Goal: Register for event/course

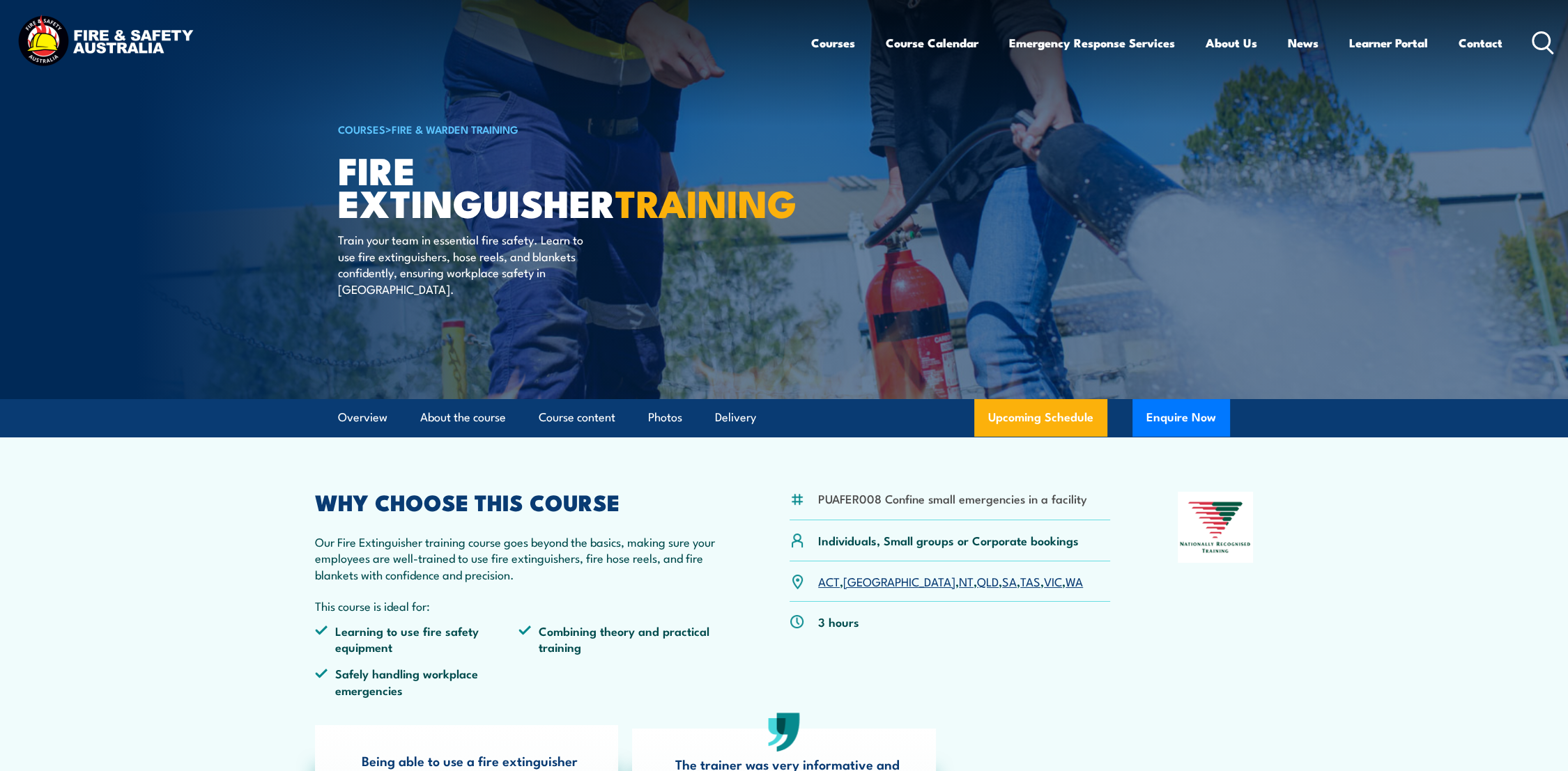
click at [1002, 581] on link "SA" at bounding box center [1009, 581] width 15 height 17
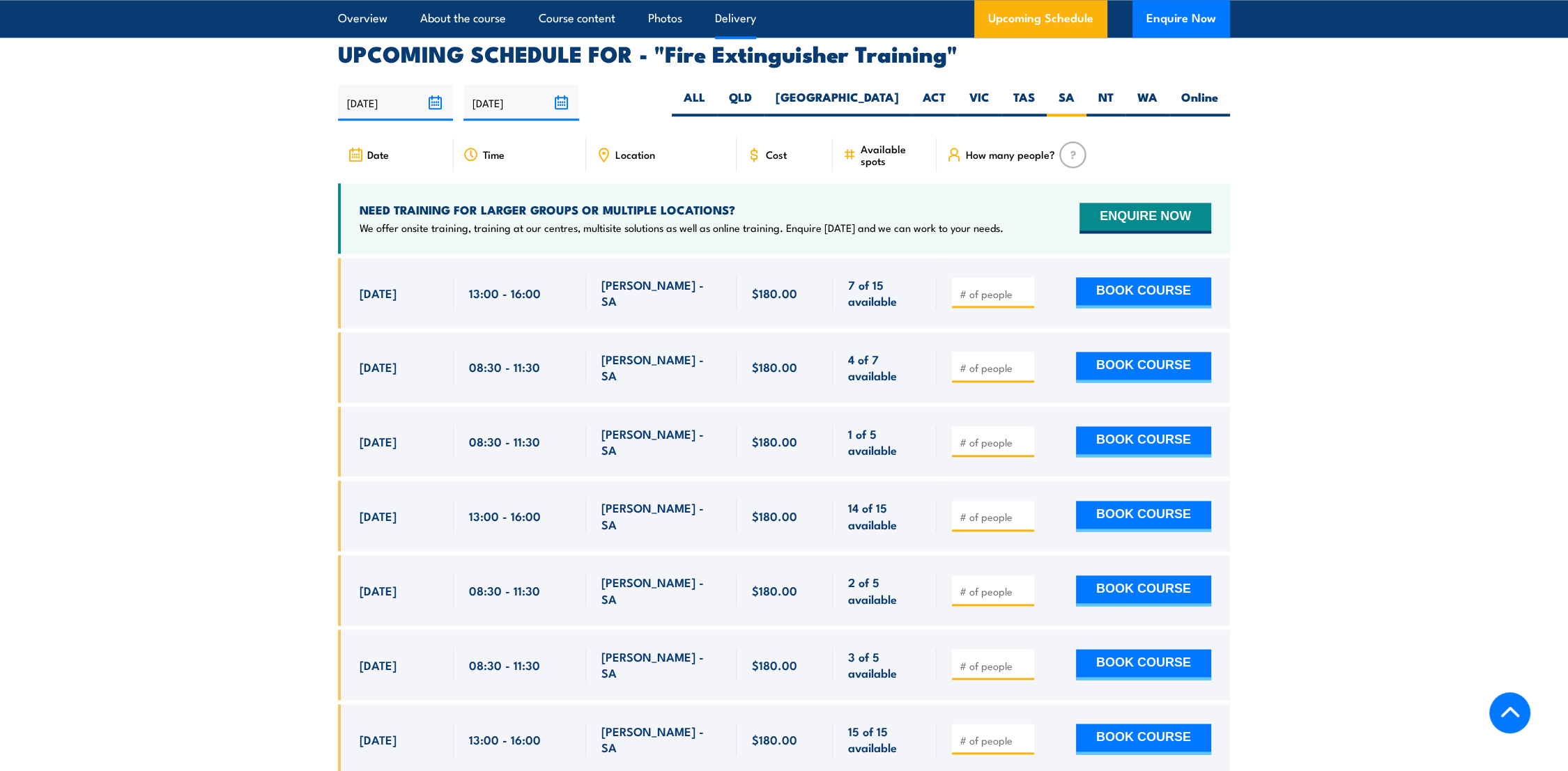
scroll to position [2338, 0]
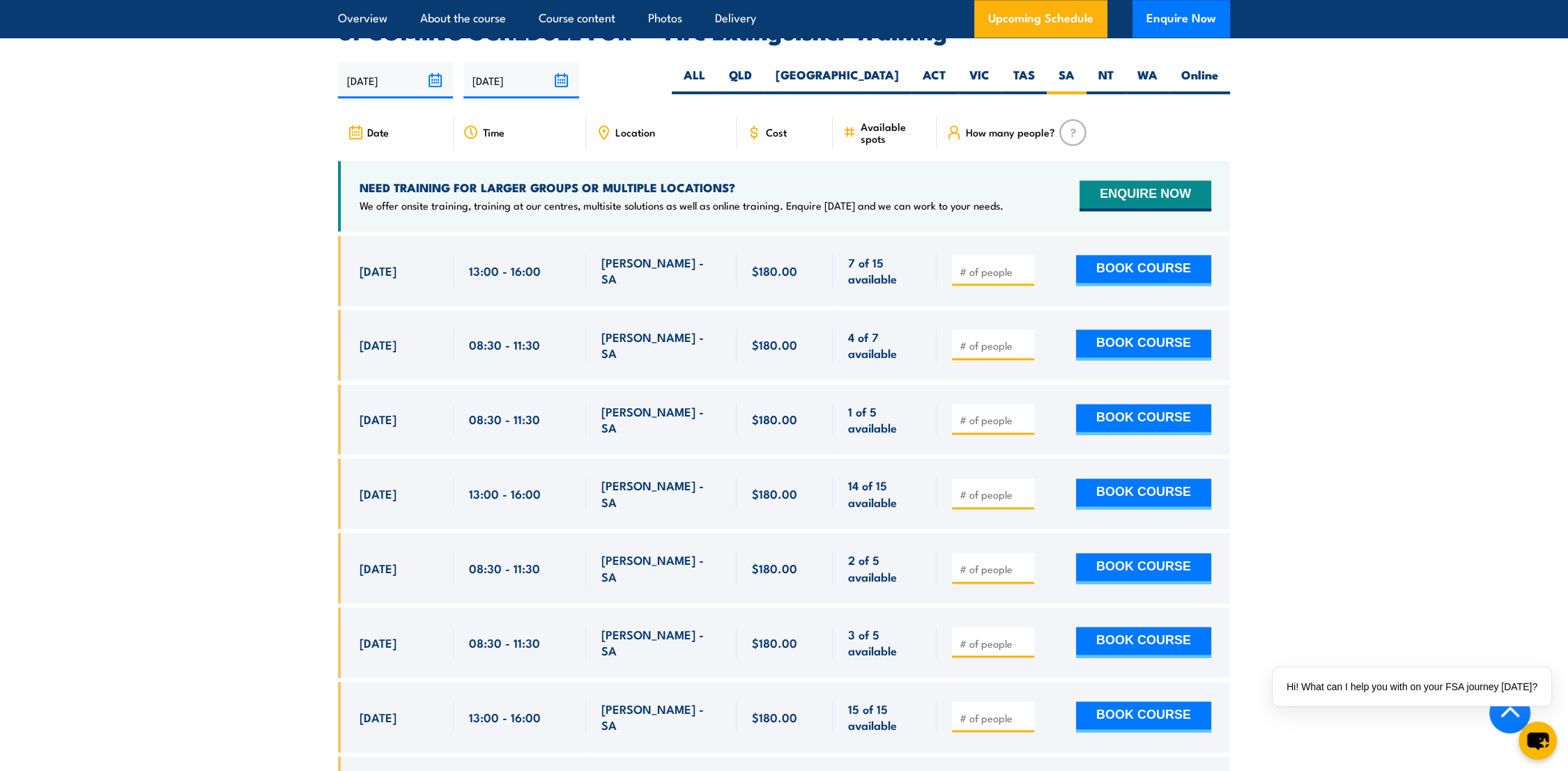
click at [982, 339] on input "number" at bounding box center [994, 346] width 70 height 14
type input "1"
click at [1156, 330] on button "BOOK COURSE" at bounding box center [1144, 345] width 135 height 31
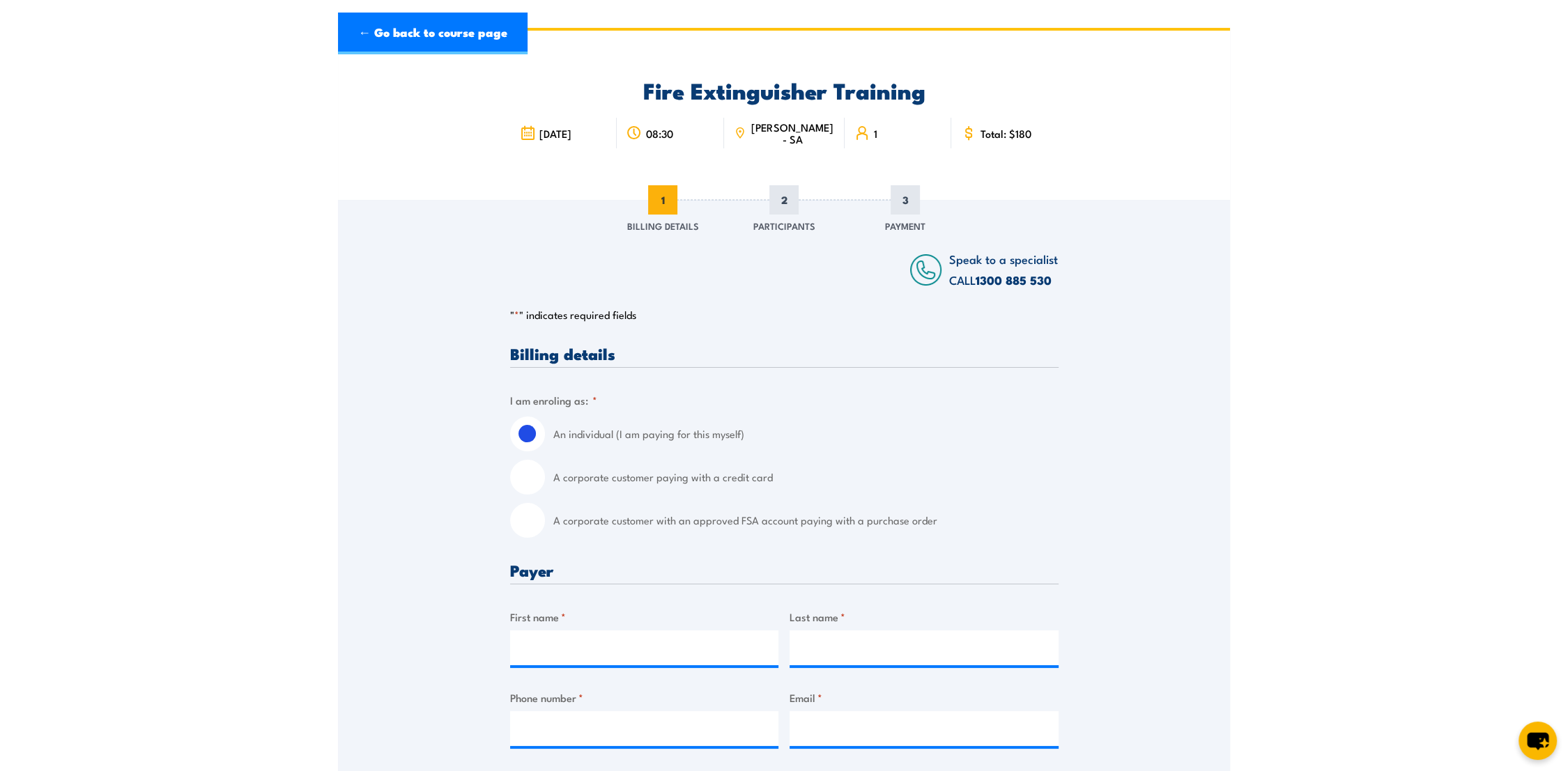
scroll to position [154, 0]
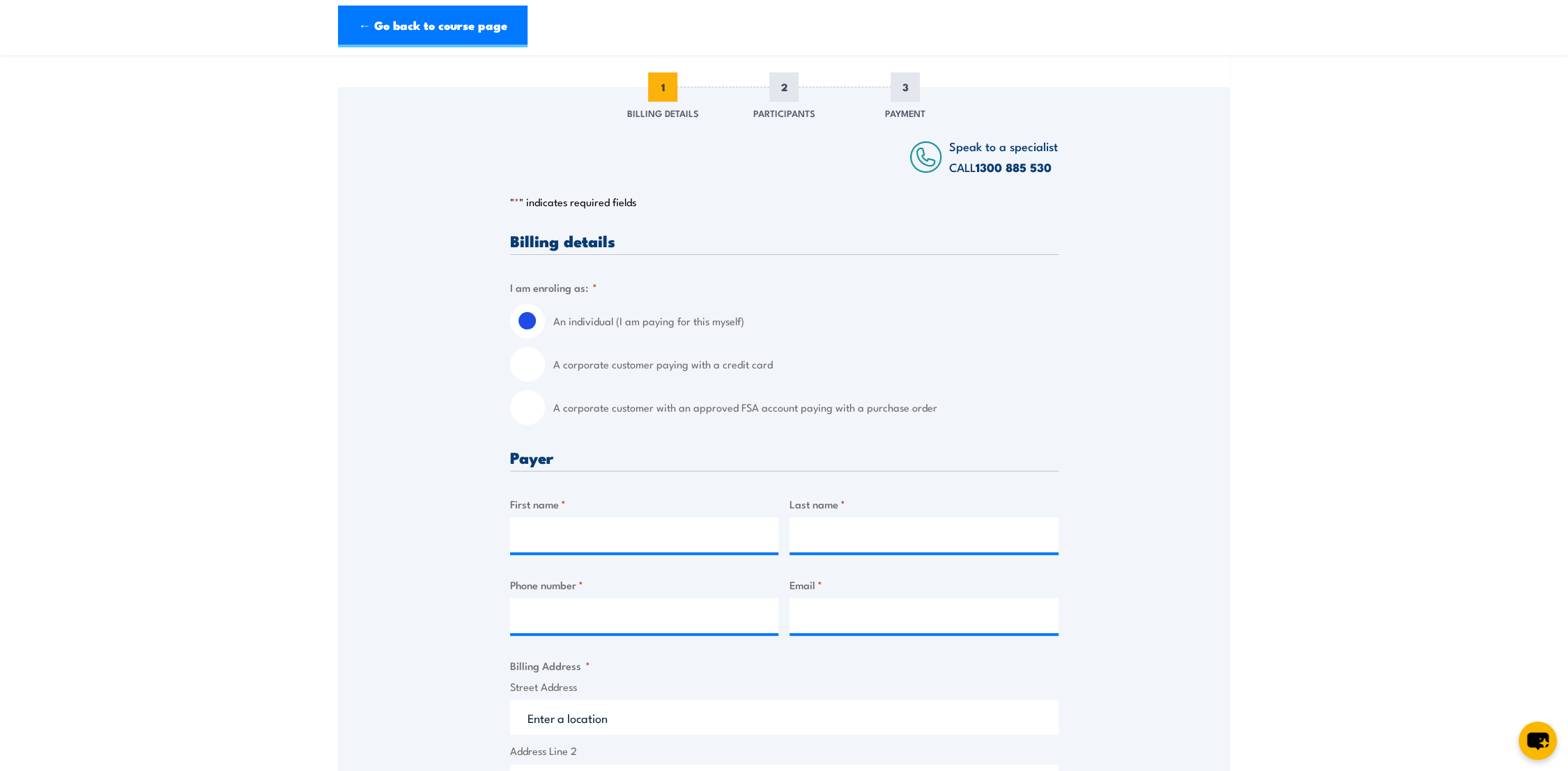
click at [516, 414] on input "A corporate customer with an approved FSA account paying with a purchase order" at bounding box center [527, 407] width 35 height 35
radio input "true"
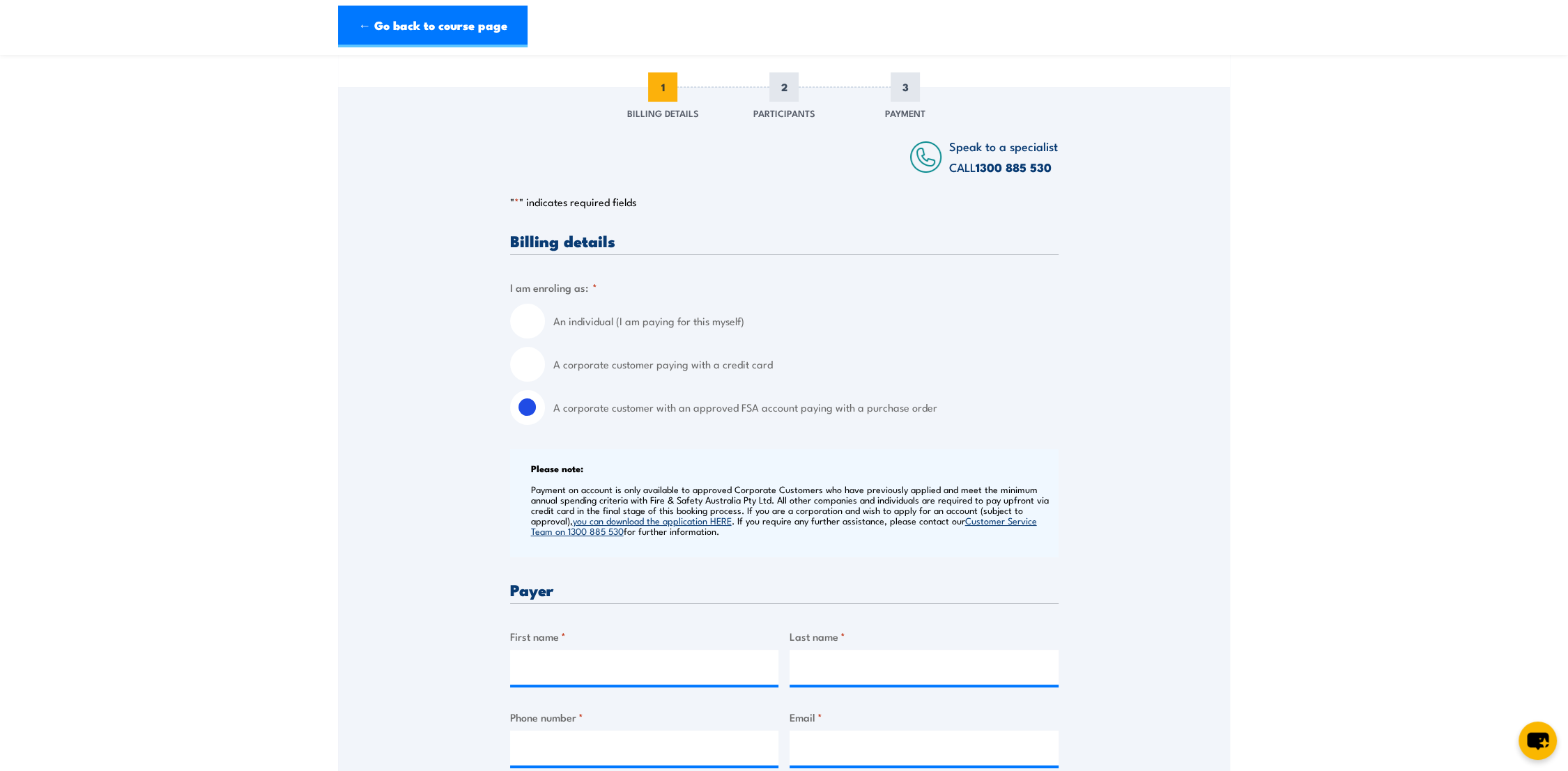
scroll to position [464, 0]
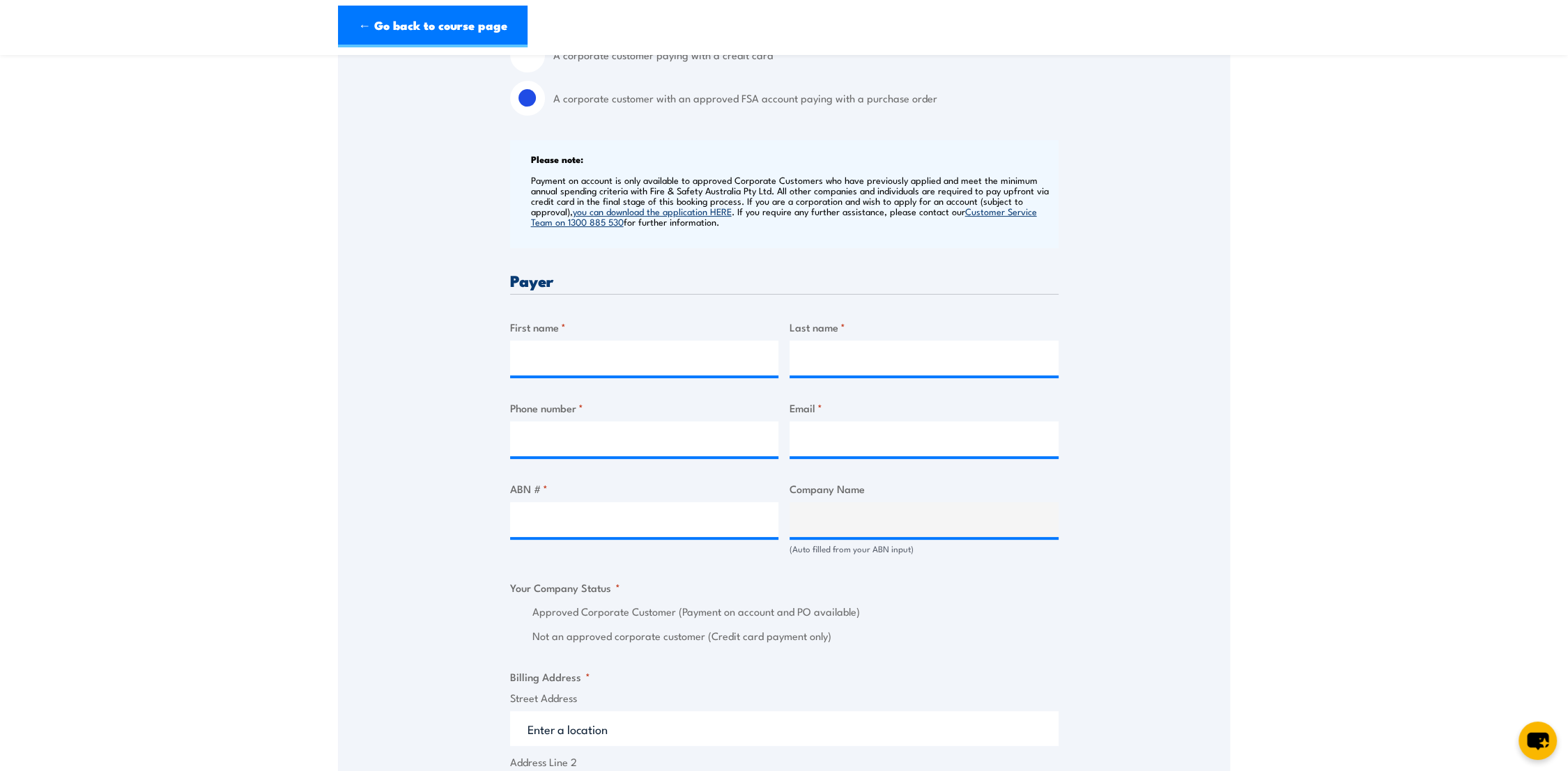
click at [590, 376] on div at bounding box center [645, 358] width 269 height 35
click at [592, 367] on input "First name *" at bounding box center [645, 358] width 269 height 35
type input "Samantha"
type input "Prentis"
type input "0882092900"
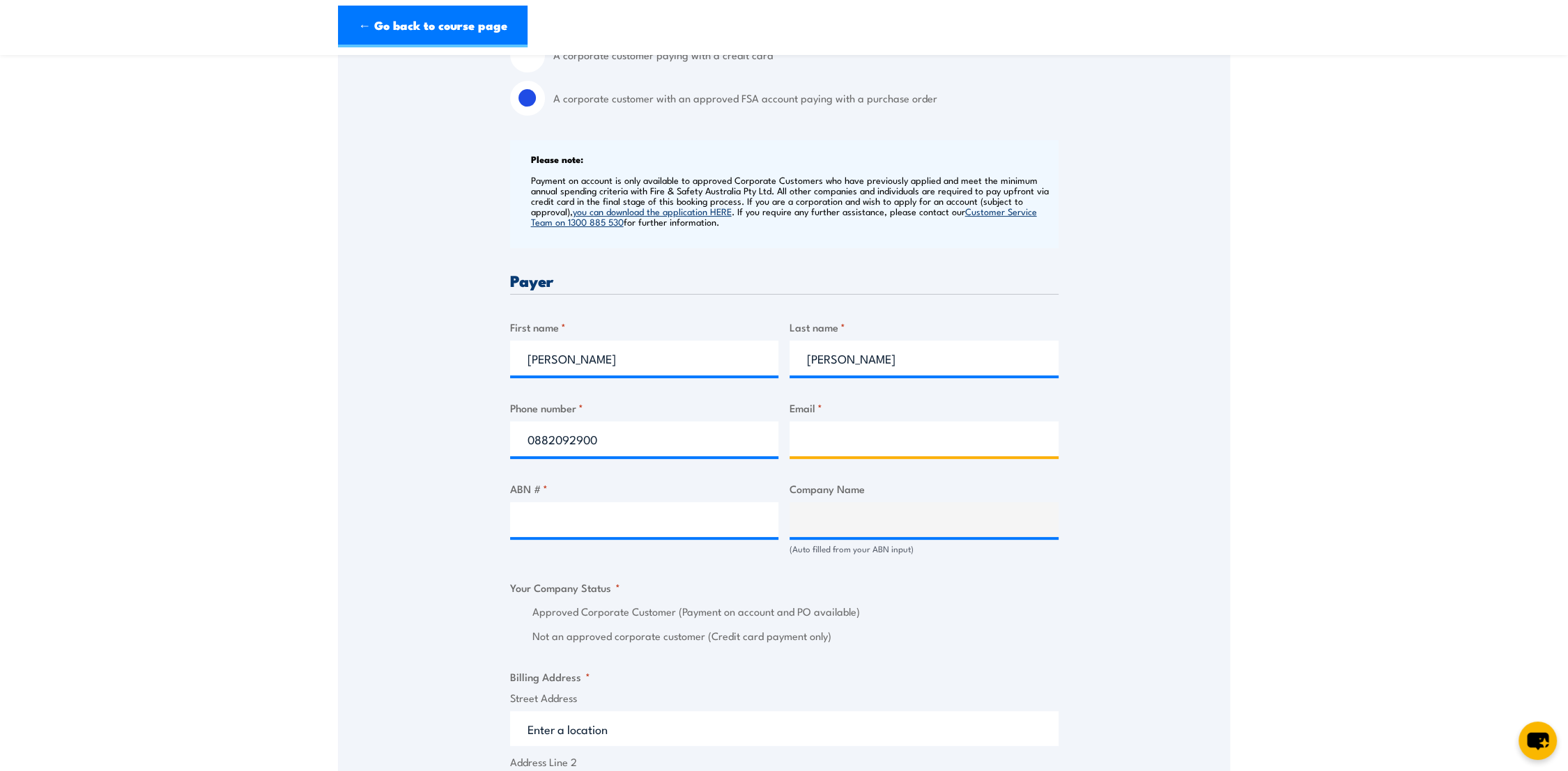
type input "parafieldsit@bunnings.com.au"
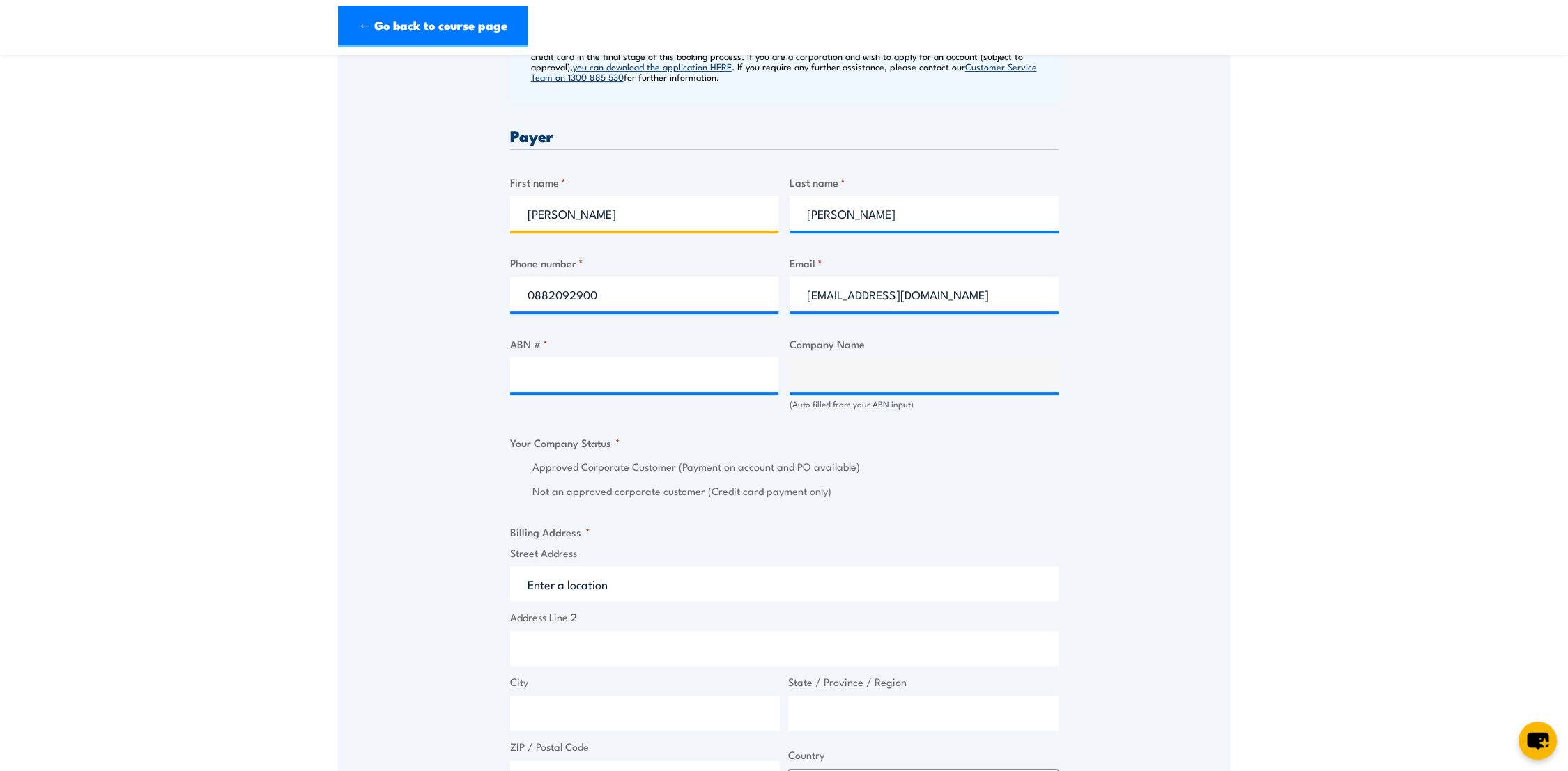
scroll to position [619, 0]
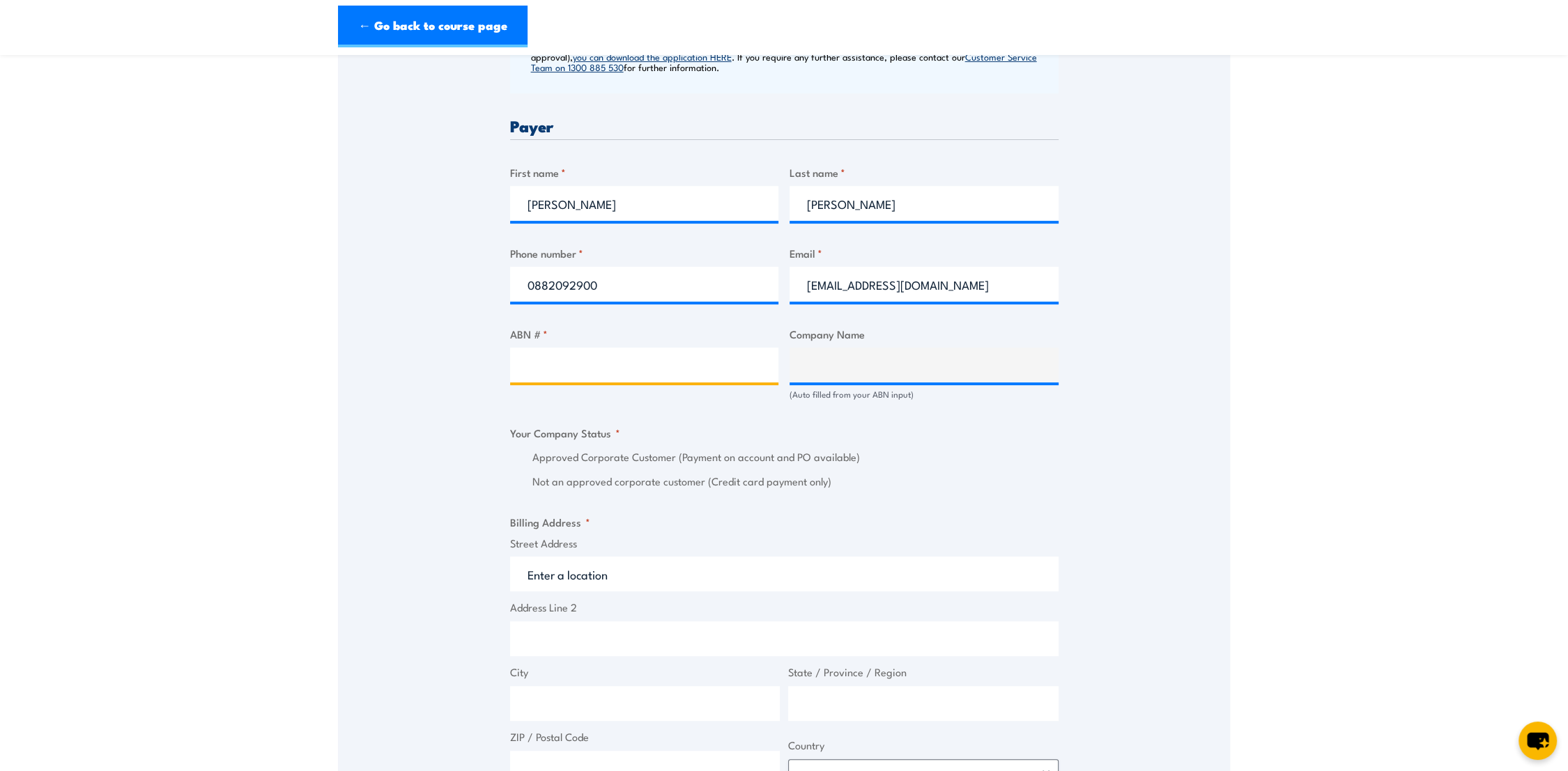
click at [609, 370] on input "ABN # *" at bounding box center [645, 365] width 269 height 35
paste input "26 008 672 179"
type input "26 008 672 179"
click at [639, 419] on div "Billing details I am enroling as: * An individual (I am paying for this myself)…" at bounding box center [784, 465] width 548 height 1393
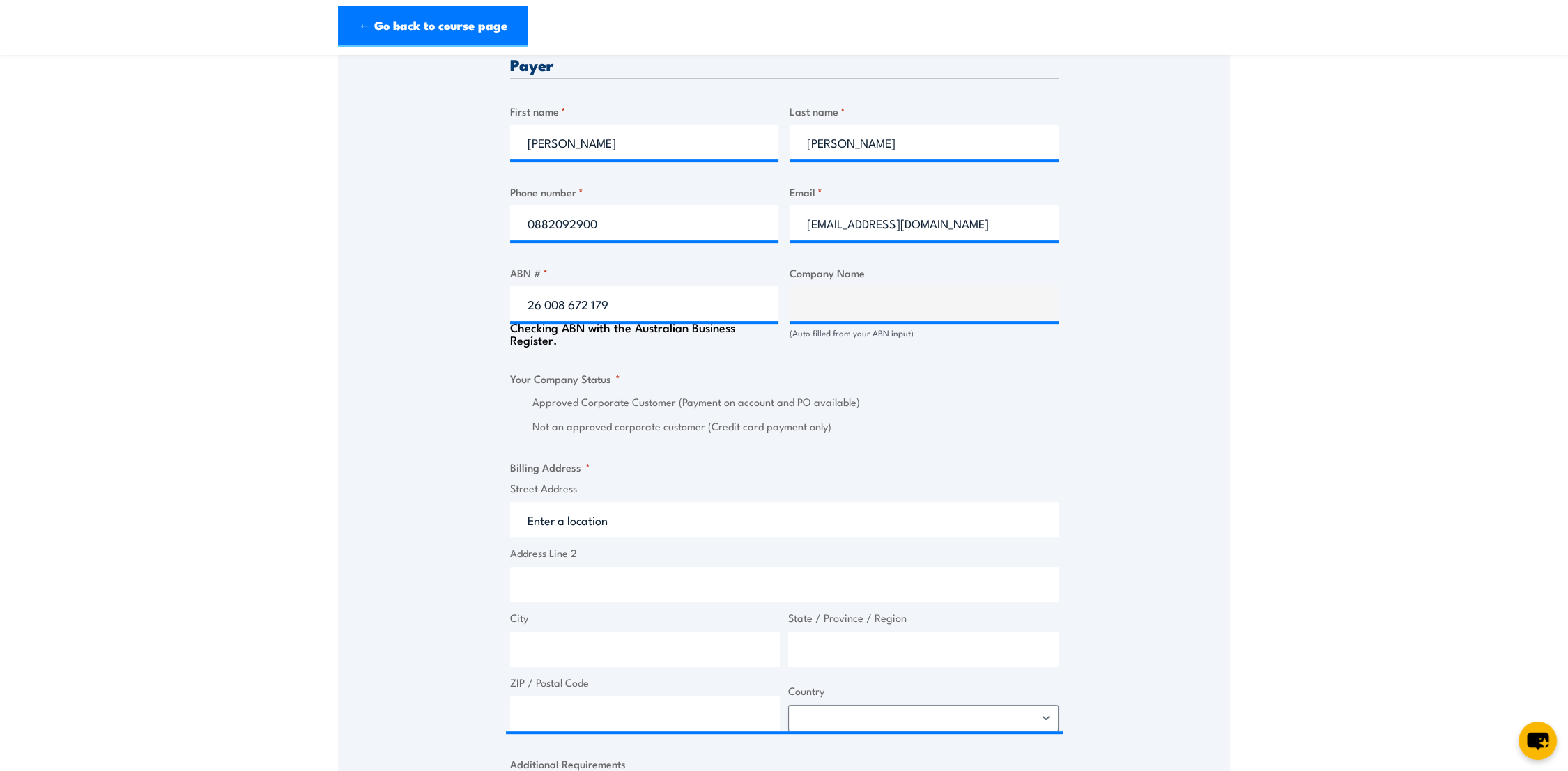
scroll to position [774, 0]
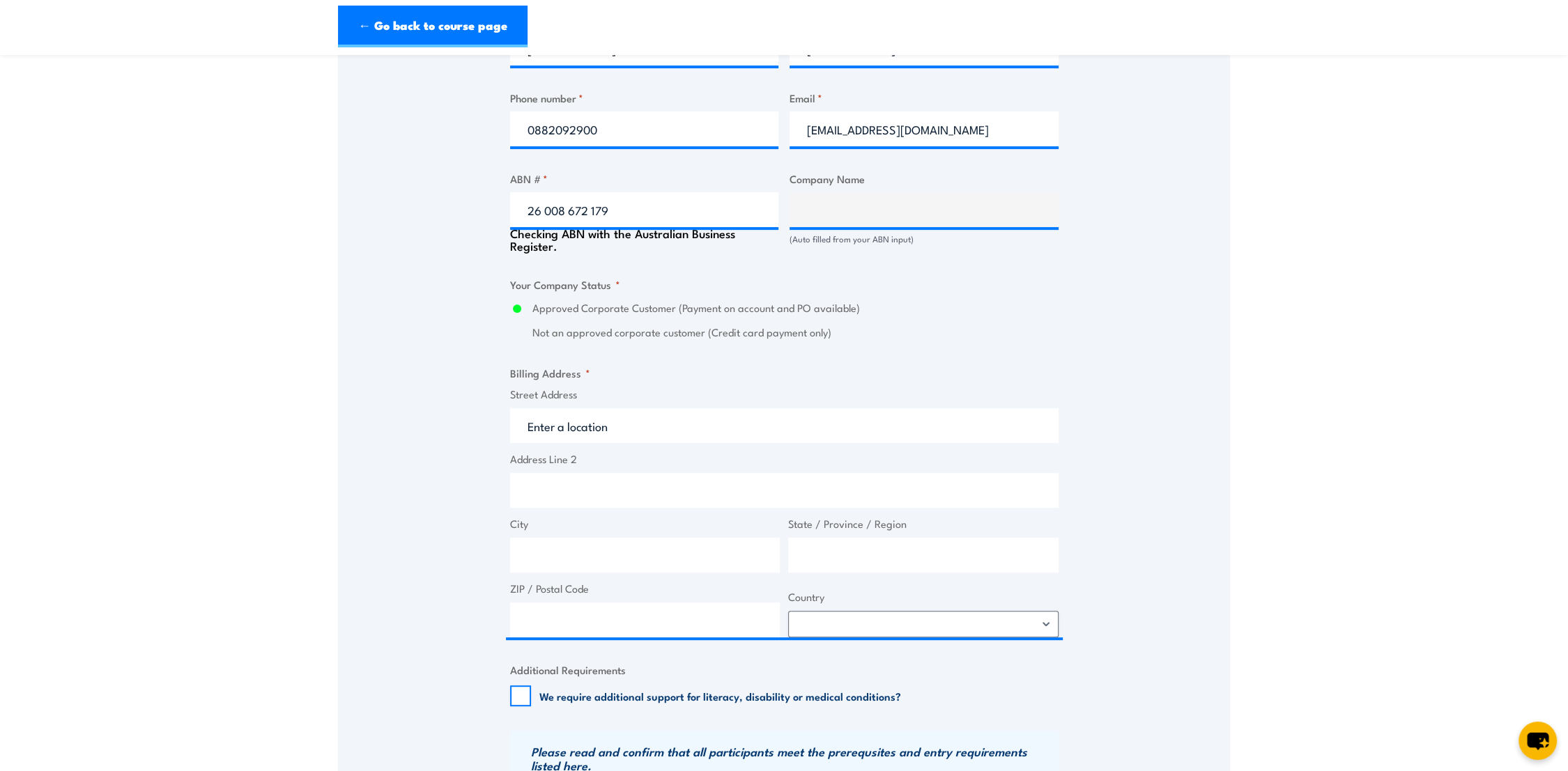
type input "BUNNINGS GROUP LIMITED"
radio input "true"
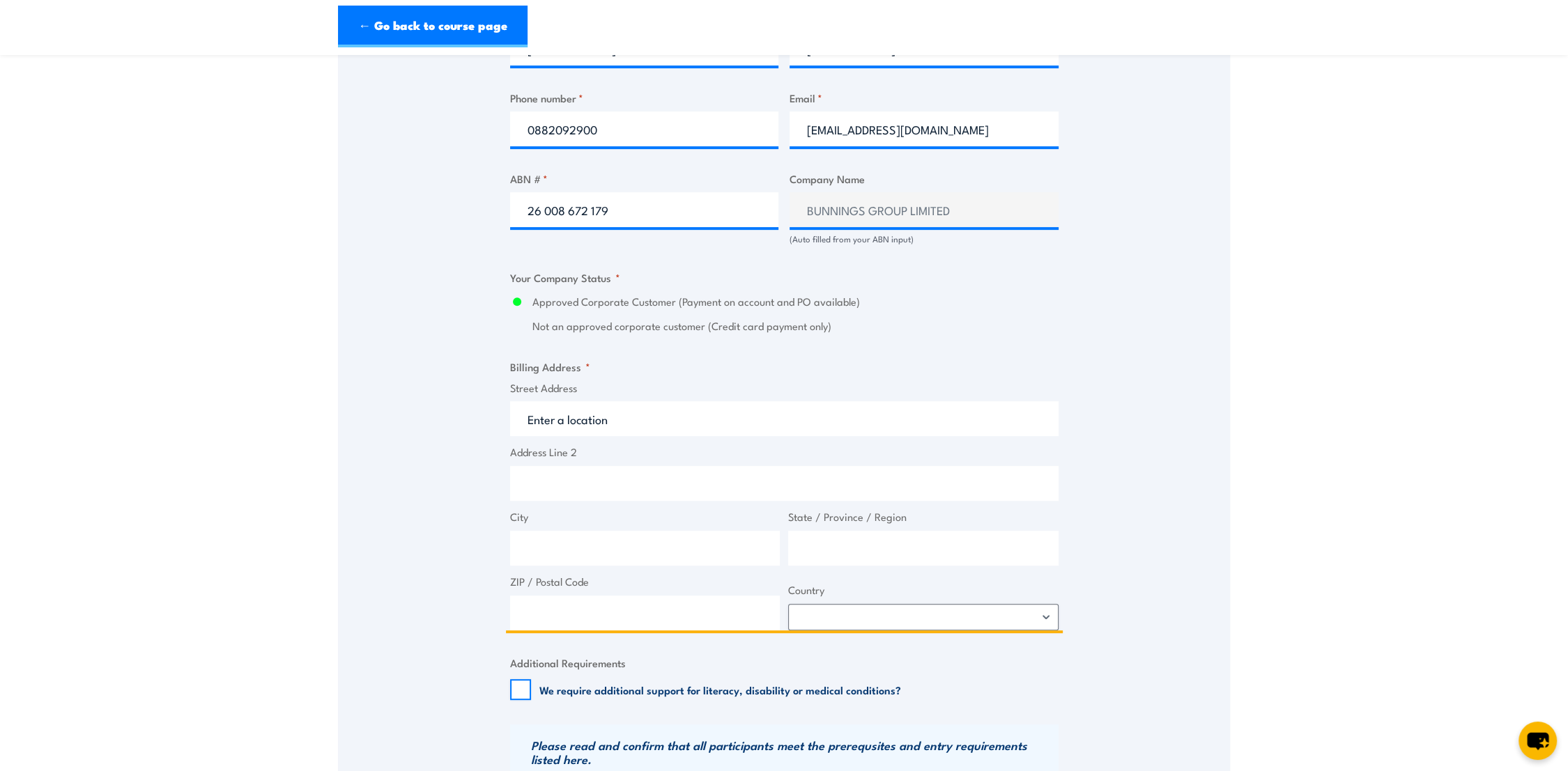
click at [589, 423] on input "Street Address" at bounding box center [784, 418] width 548 height 35
type input "Cnr Main North Road & Kings Road"
type input "Parafield"
type input "South Australia"
type input "5108"
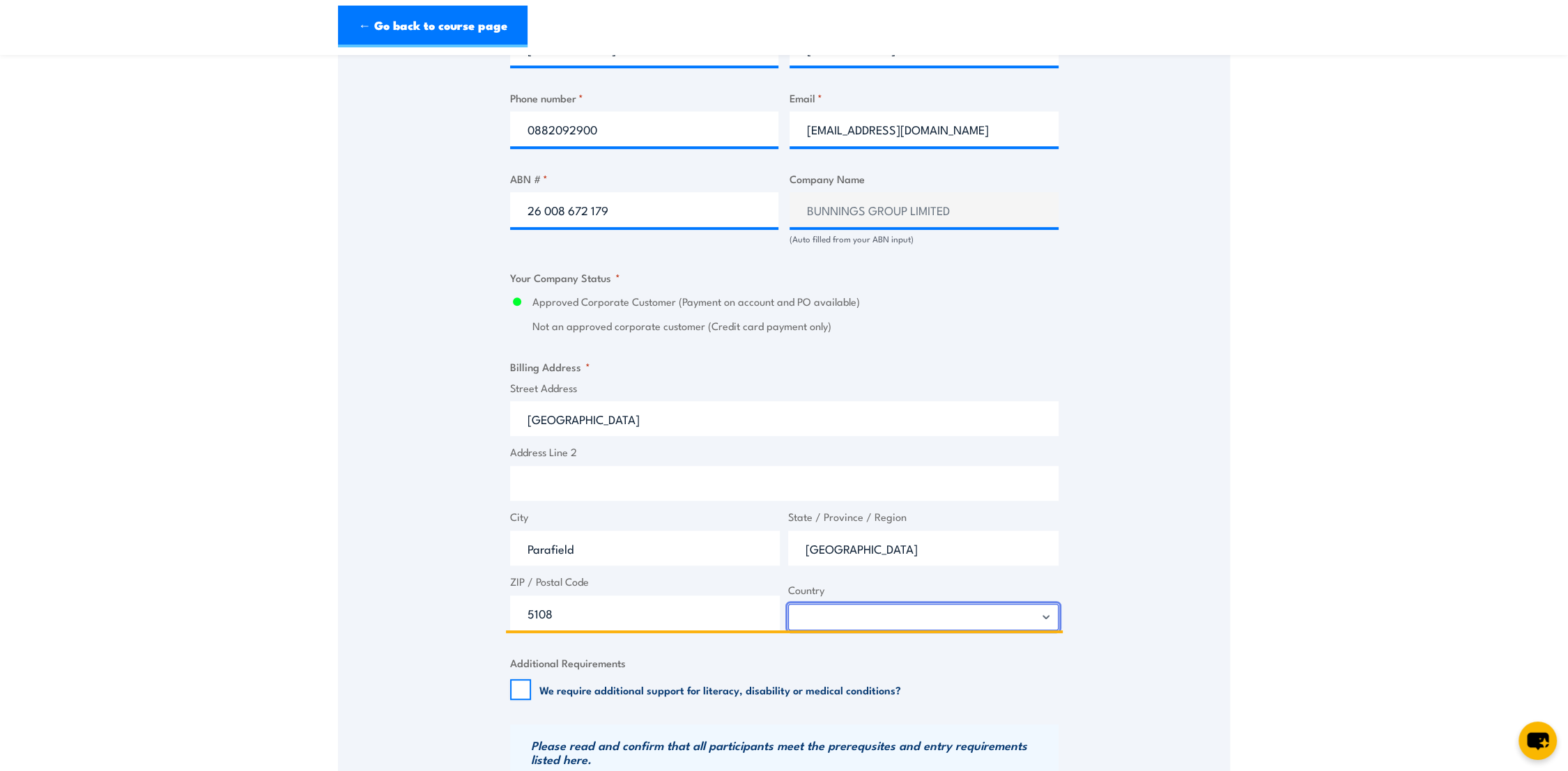
select select "Australia"
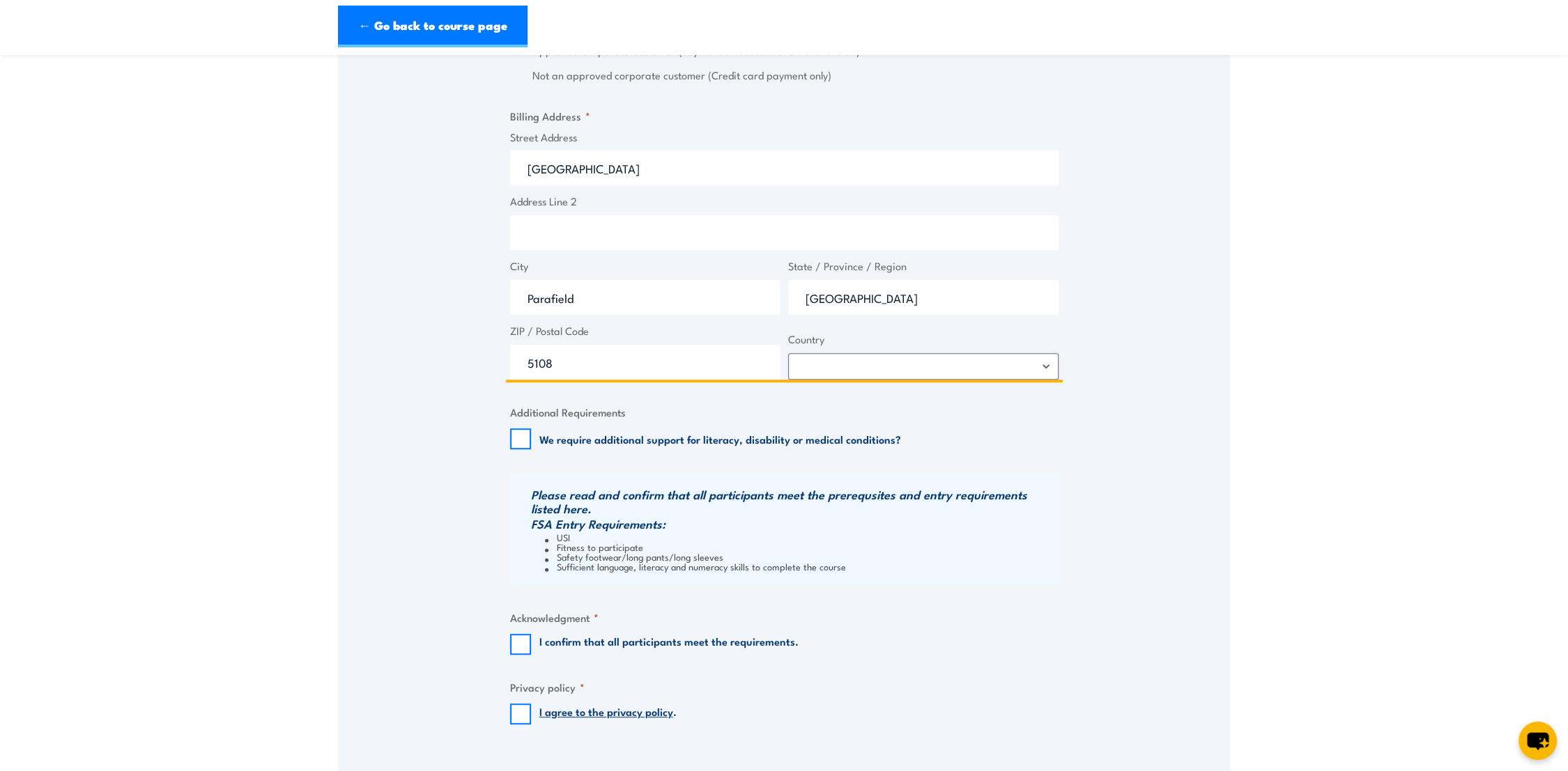
scroll to position [1160, 0]
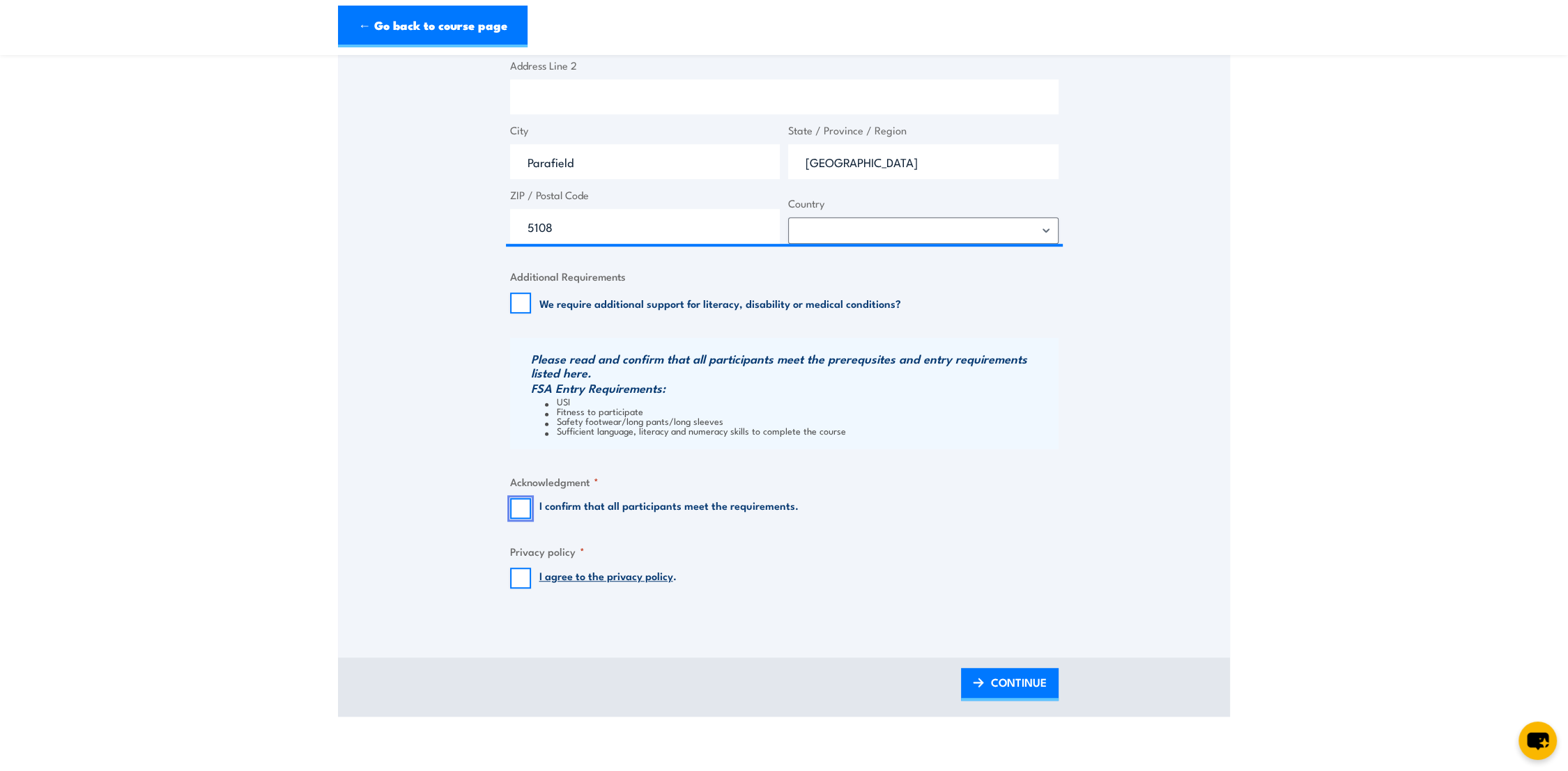
click at [523, 512] on input "I confirm that all participants meet the requirements." at bounding box center [520, 508] width 21 height 21
checkbox input "true"
click at [526, 575] on input "I agree to the privacy policy ." at bounding box center [520, 578] width 21 height 21
checkbox input "true"
click at [975, 673] on link "CONTINUE" at bounding box center [1009, 684] width 98 height 33
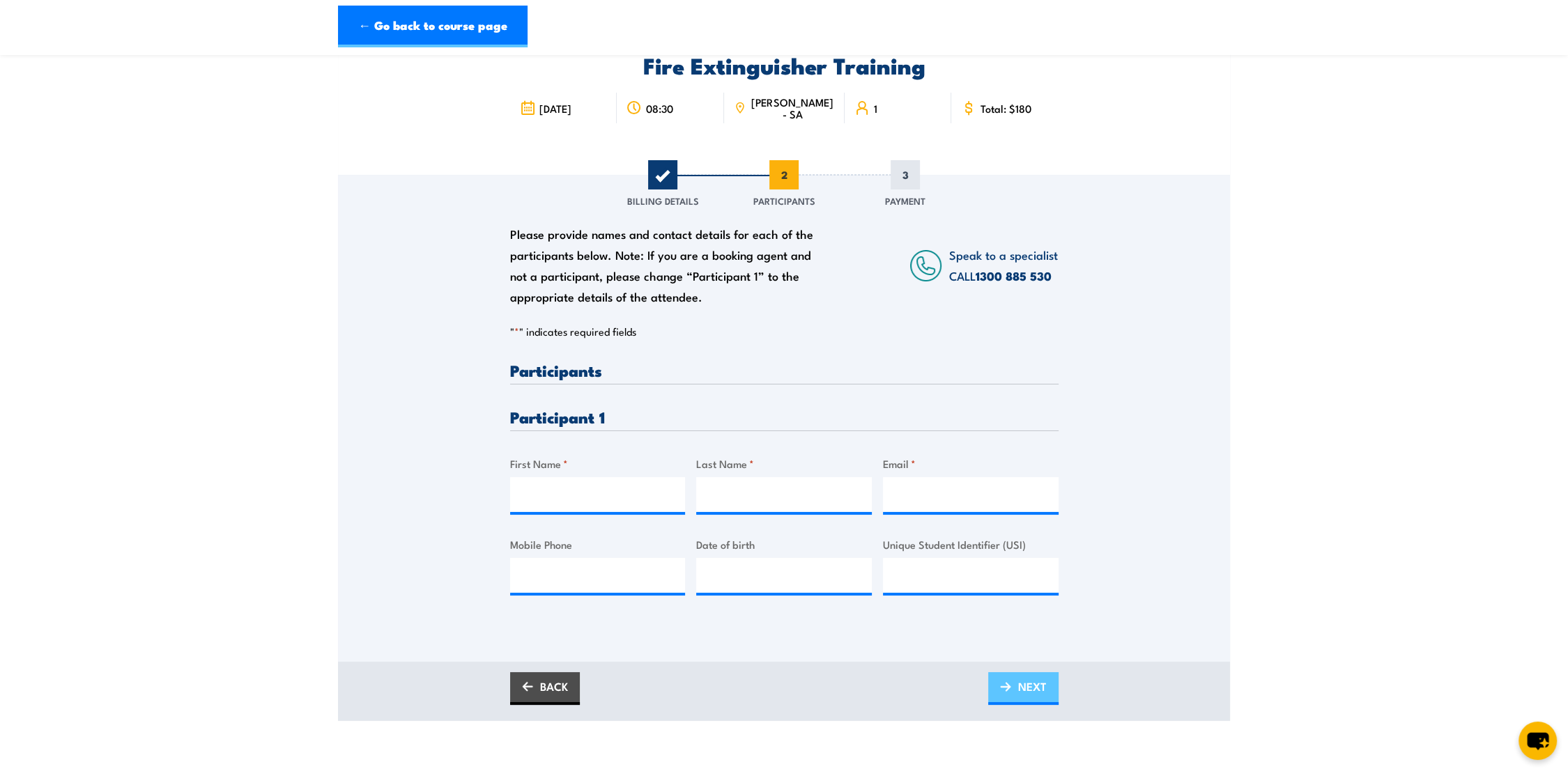
scroll to position [0, 0]
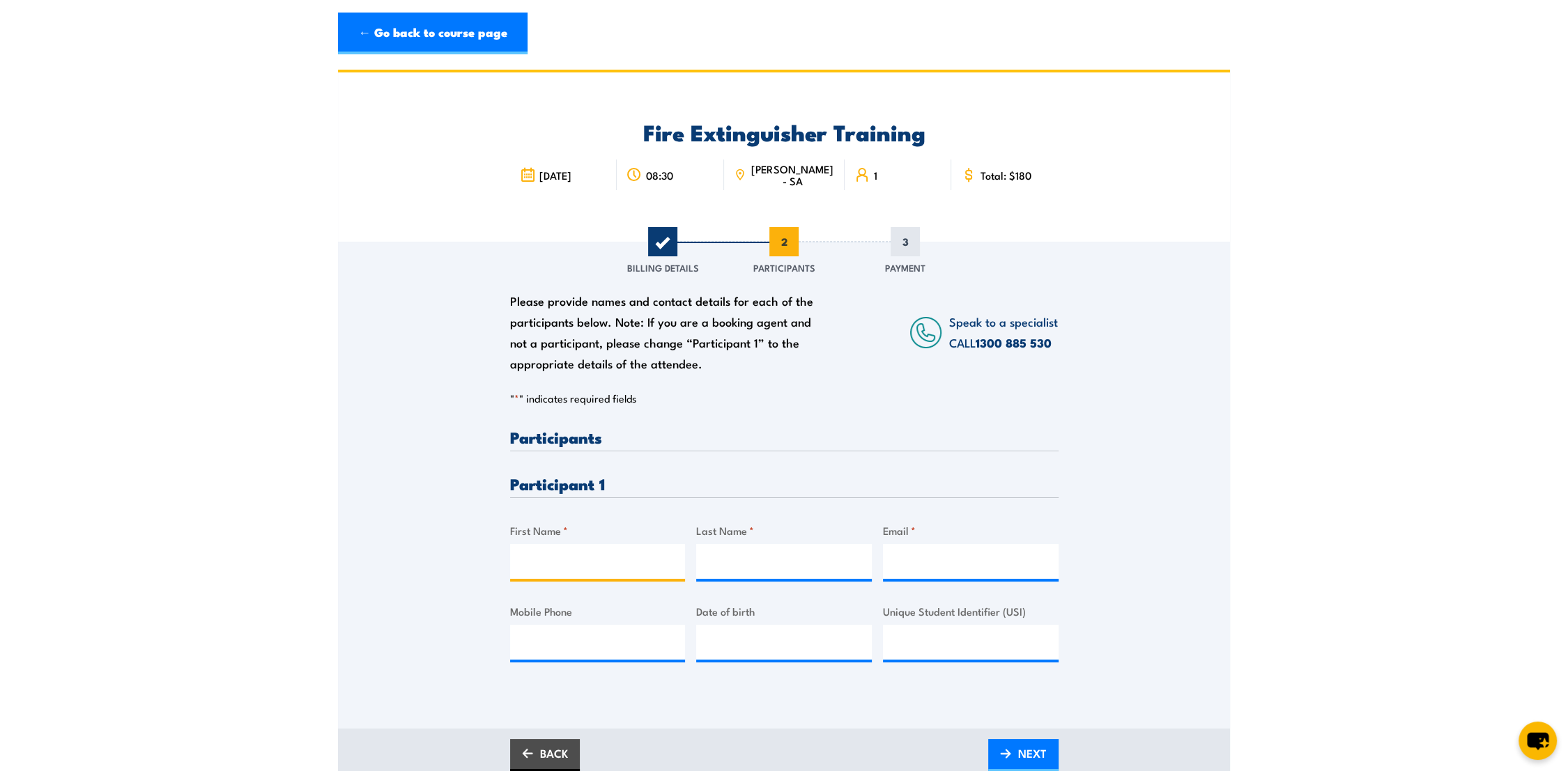
click at [551, 573] on input "First Name *" at bounding box center [598, 561] width 175 height 35
drag, startPoint x: 448, startPoint y: 540, endPoint x: 496, endPoint y: 560, distance: 52.0
click at [448, 541] on div "Please provide names and contact details for each of the participants below. No…" at bounding box center [783, 466] width 892 height 448
drag, startPoint x: 513, startPoint y: 557, endPoint x: 534, endPoint y: 563, distance: 21.8
click at [513, 557] on input "First Name *" at bounding box center [598, 561] width 175 height 35
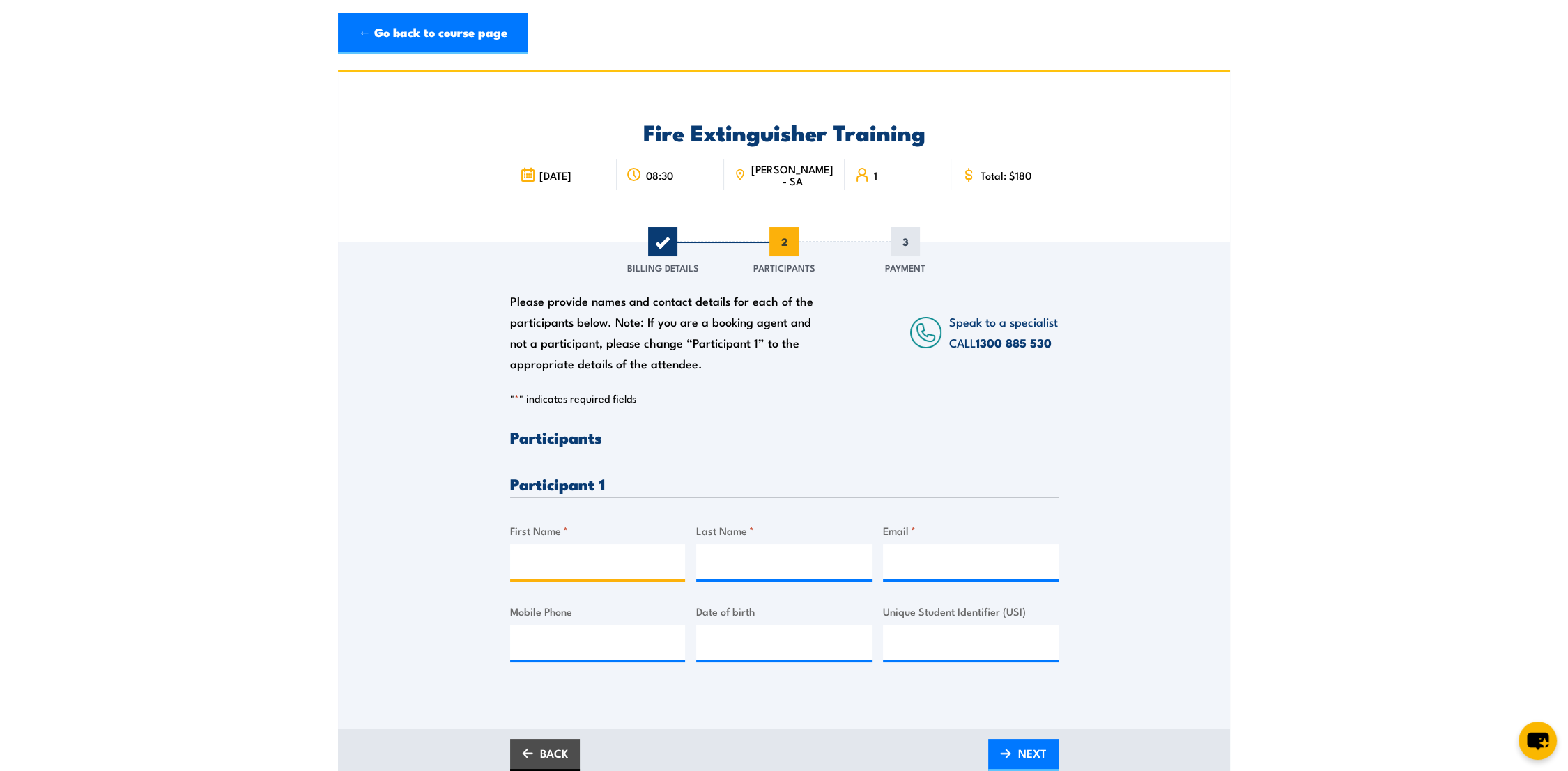
click at [534, 563] on input "First Name *" at bounding box center [598, 561] width 175 height 35
type input "Dayle"
type input "Dent"
type input "dayle.dent@bunnings.com.au"
click at [1111, 499] on div "Please provide names and contact details for each of the participants below. No…" at bounding box center [783, 466] width 892 height 448
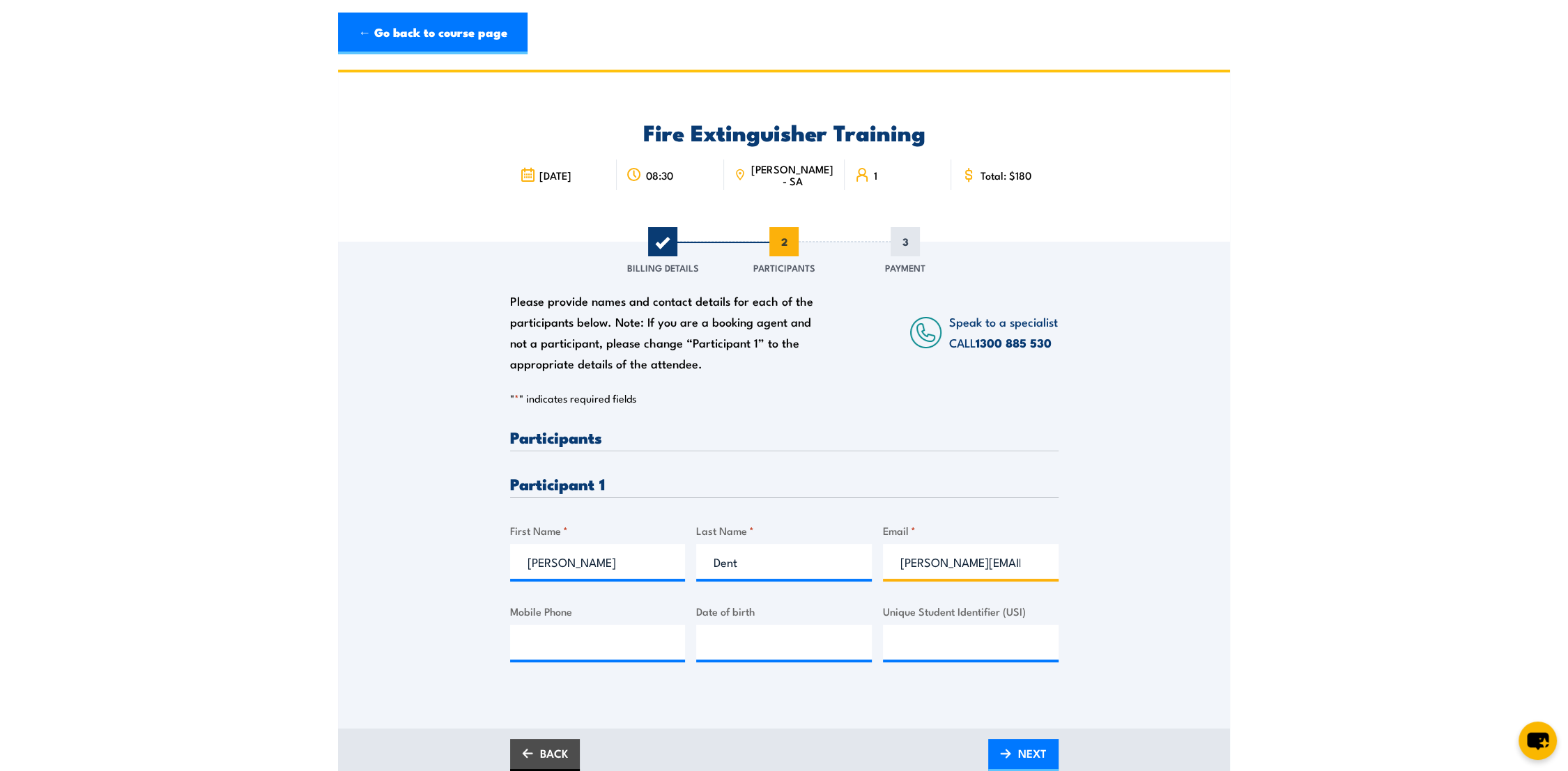
scroll to position [0, 34]
drag, startPoint x: 942, startPoint y: 558, endPoint x: 1115, endPoint y: 558, distance: 173.0
click at [1115, 558] on div "Please provide names and contact details for each of the participants below. No…" at bounding box center [783, 466] width 892 height 448
click at [1140, 516] on div "Please provide names and contact details for each of the participants below. No…" at bounding box center [783, 466] width 892 height 448
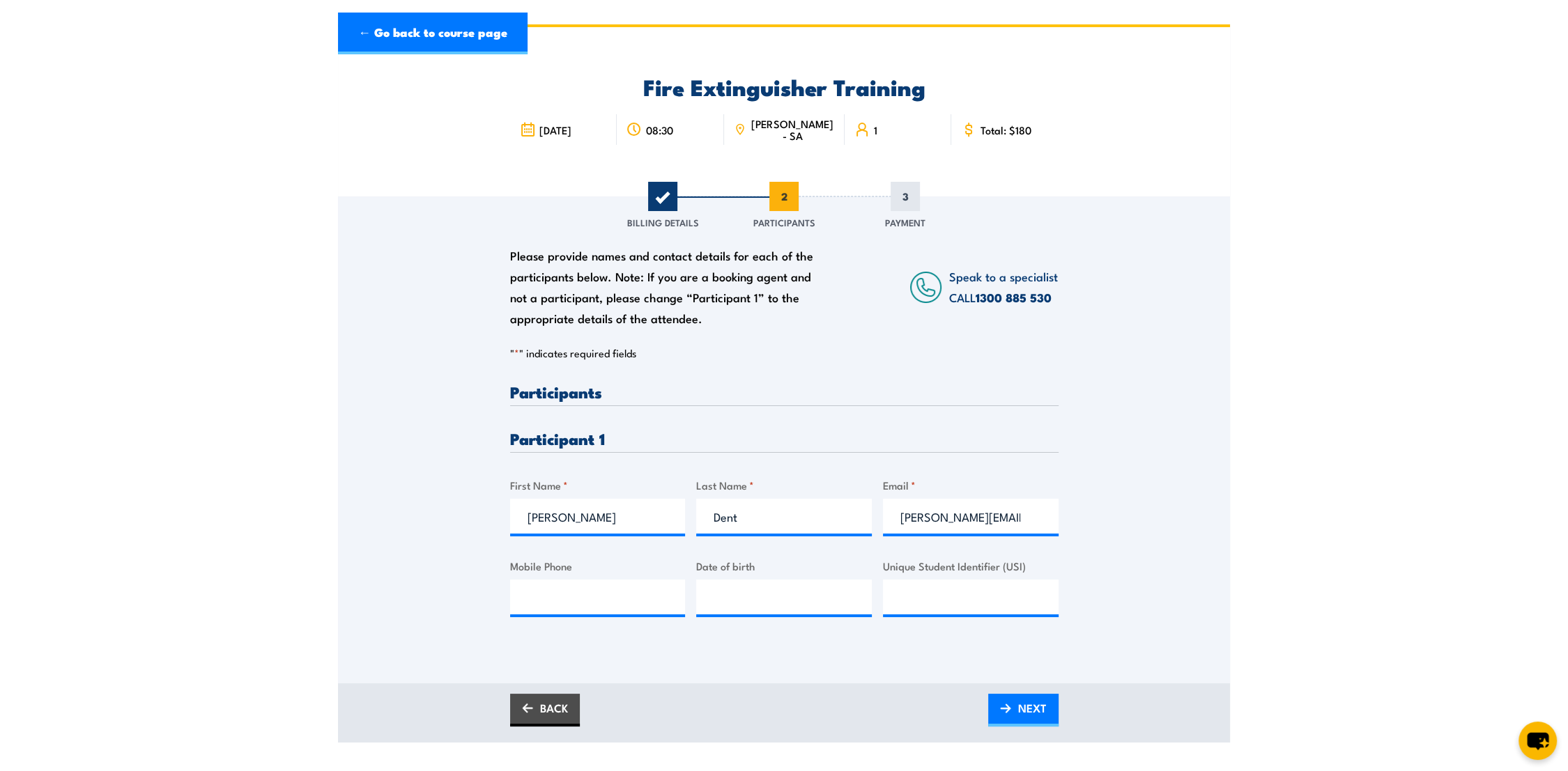
scroll to position [0, 0]
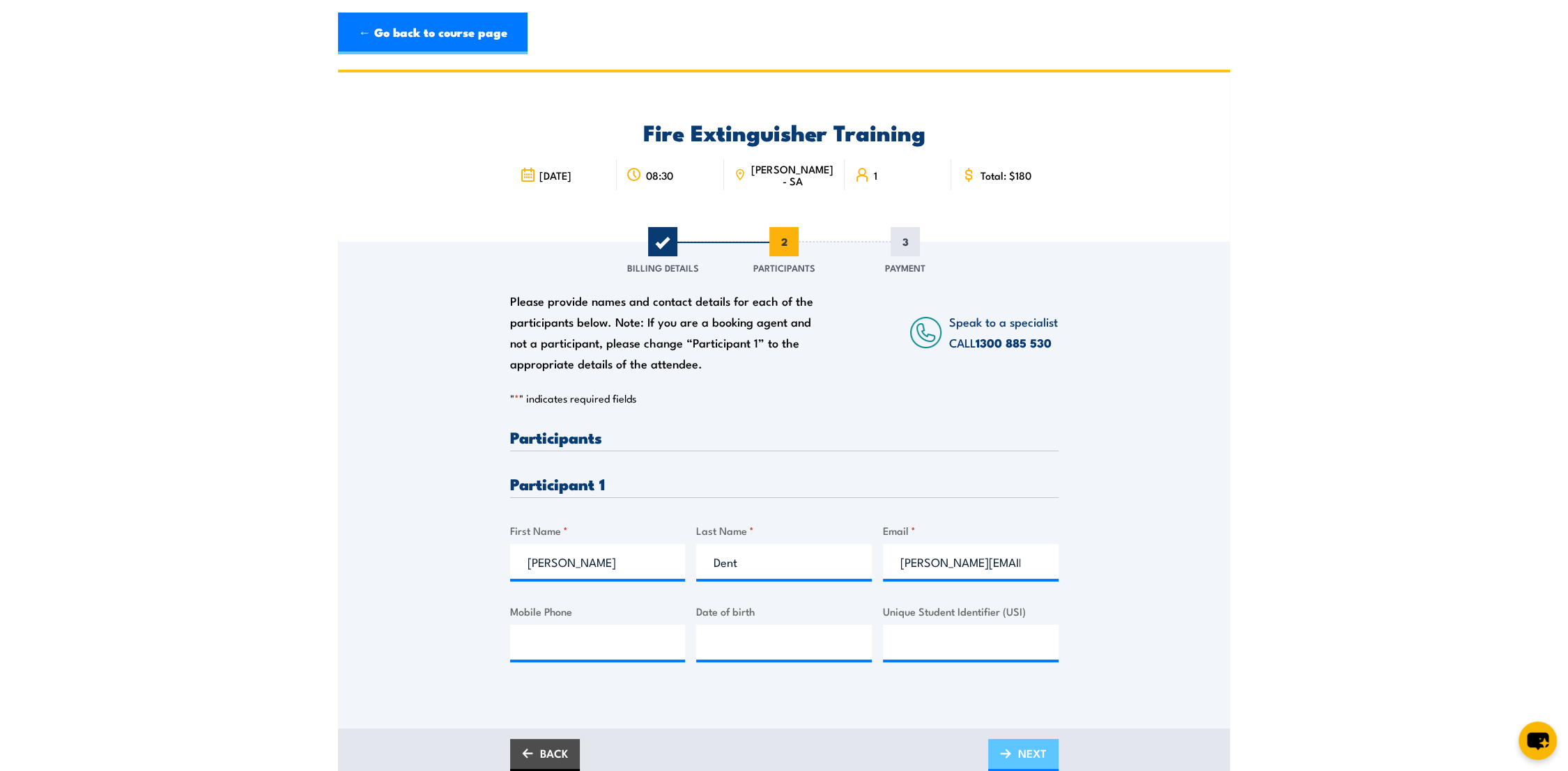
drag, startPoint x: 1016, startPoint y: 752, endPoint x: 1016, endPoint y: 740, distance: 12.0
click at [1015, 752] on link "NEXT" at bounding box center [1023, 755] width 71 height 33
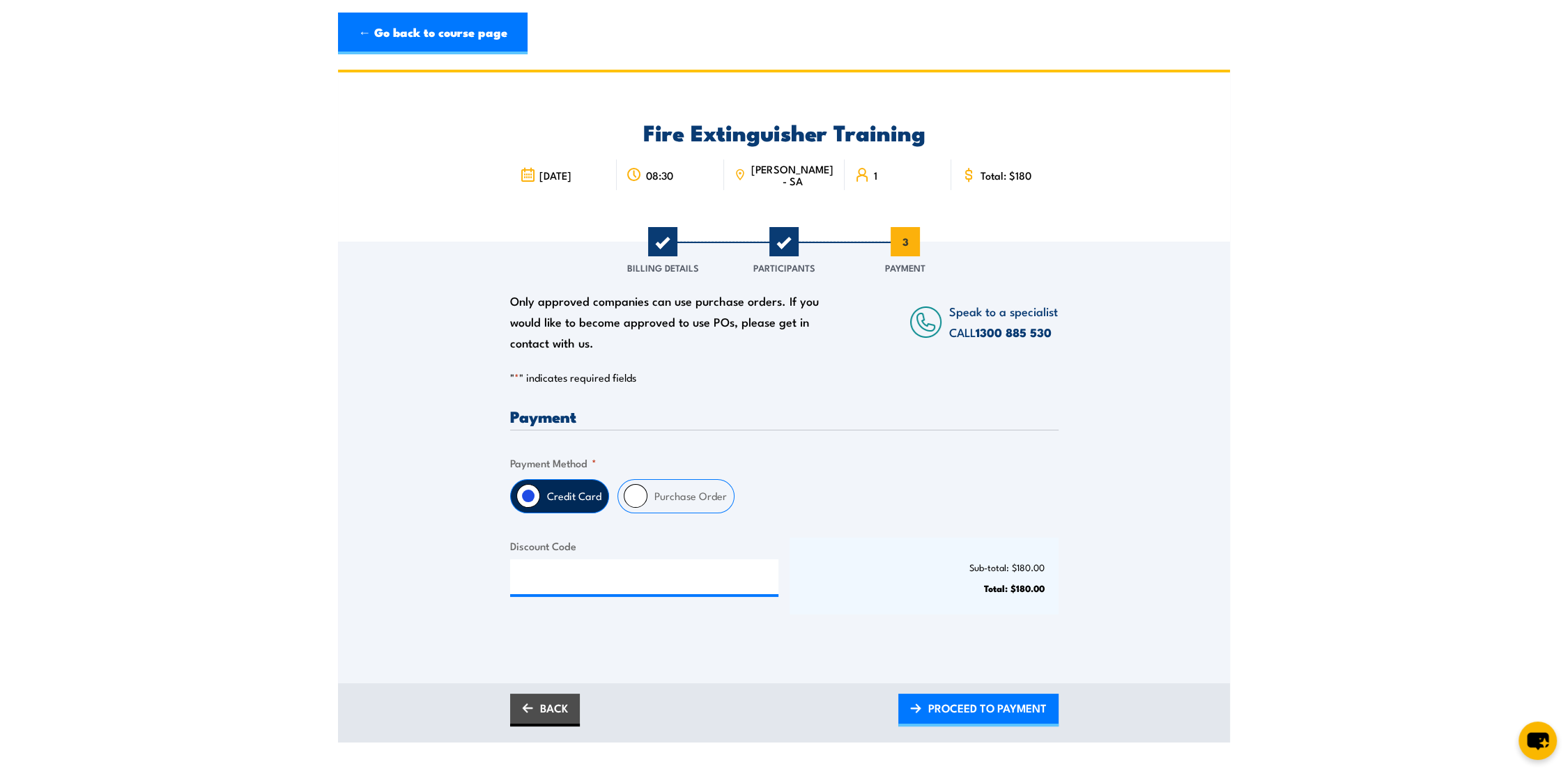
click at [674, 497] on label "Purchase Order" at bounding box center [690, 496] width 87 height 33
click at [648, 497] on input "Purchase Order" at bounding box center [636, 496] width 24 height 24
radio input "true"
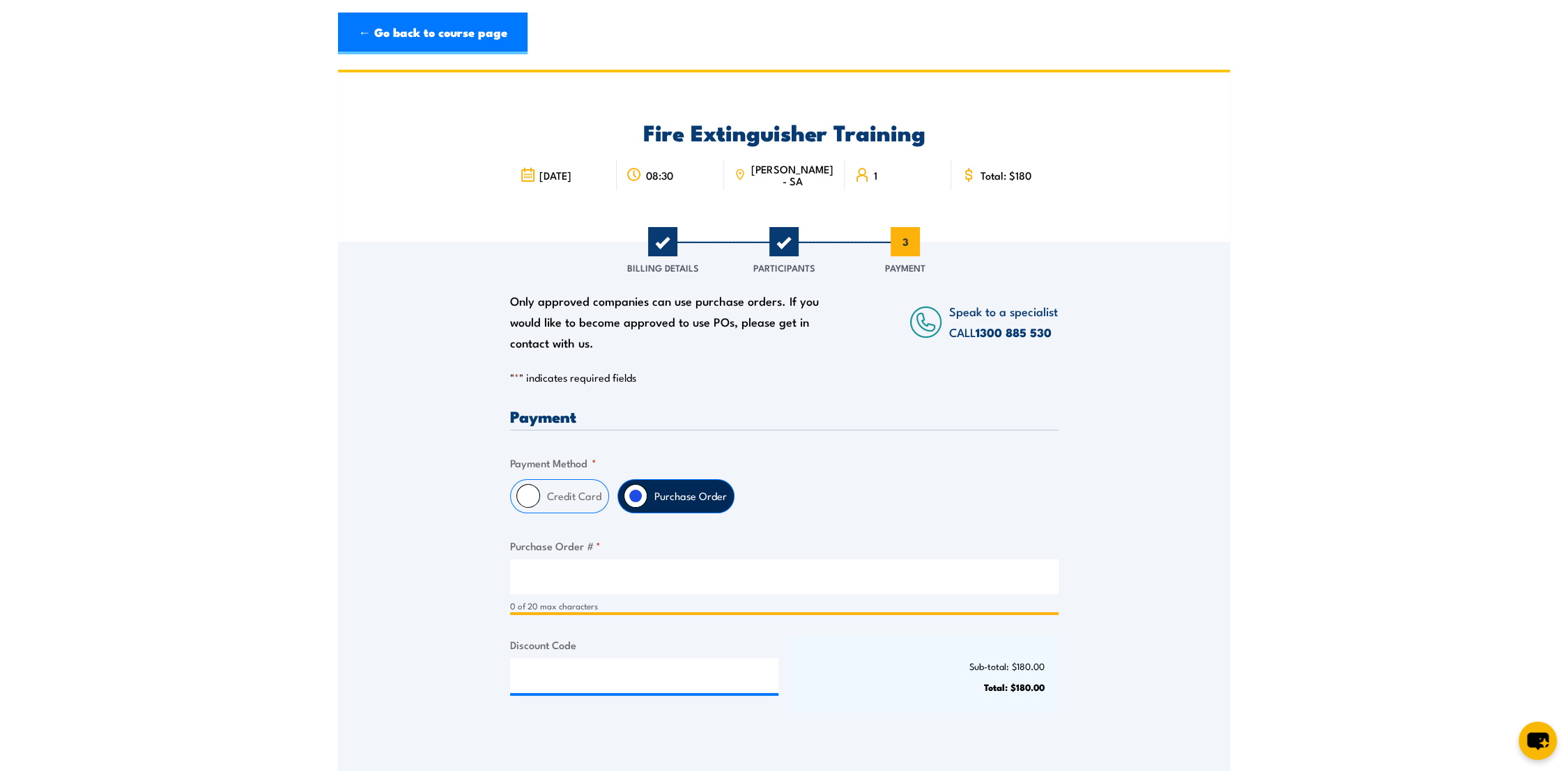
click at [619, 571] on input "Purchase Order # *" at bounding box center [784, 577] width 548 height 35
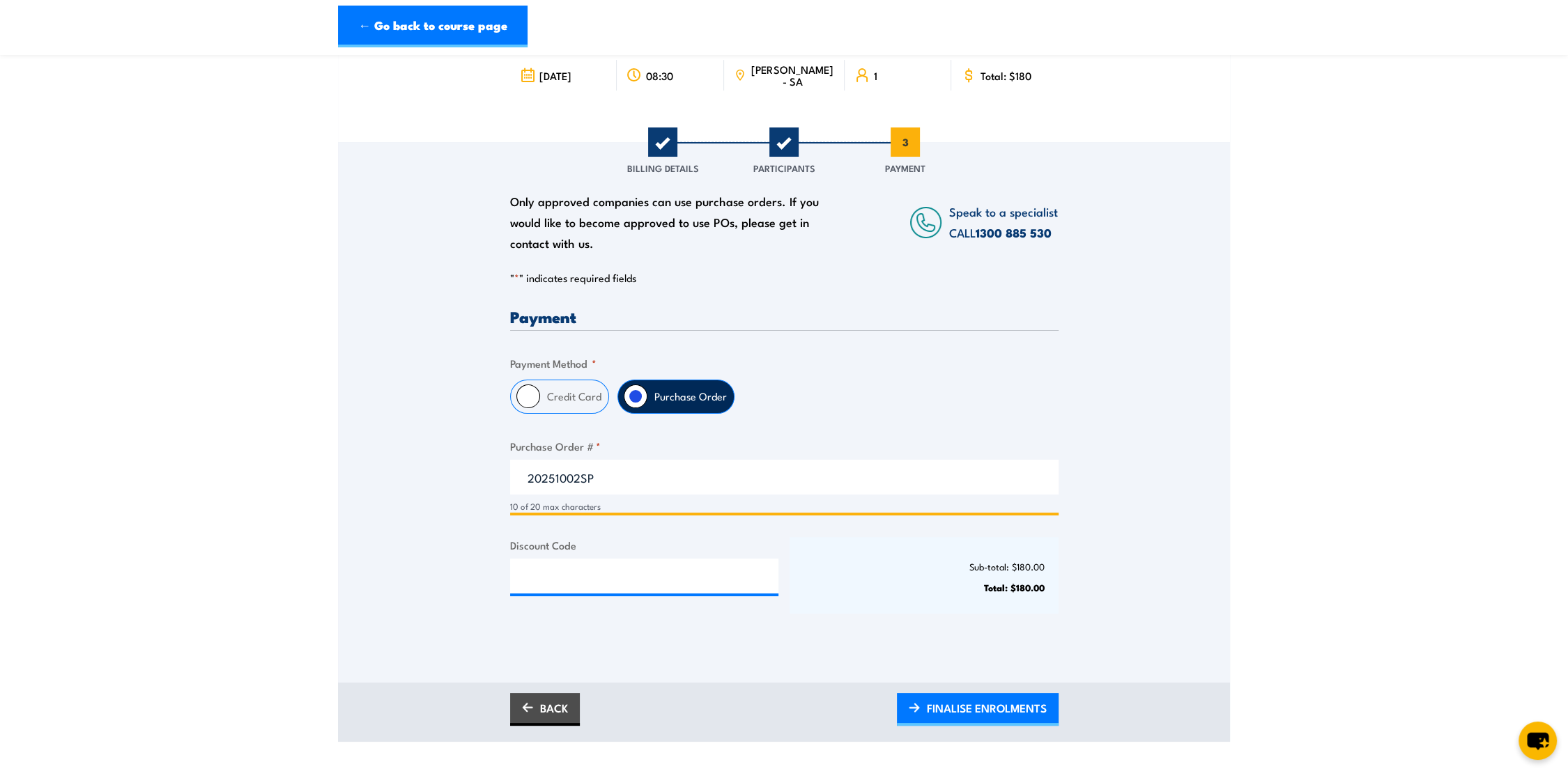
scroll to position [232, 0]
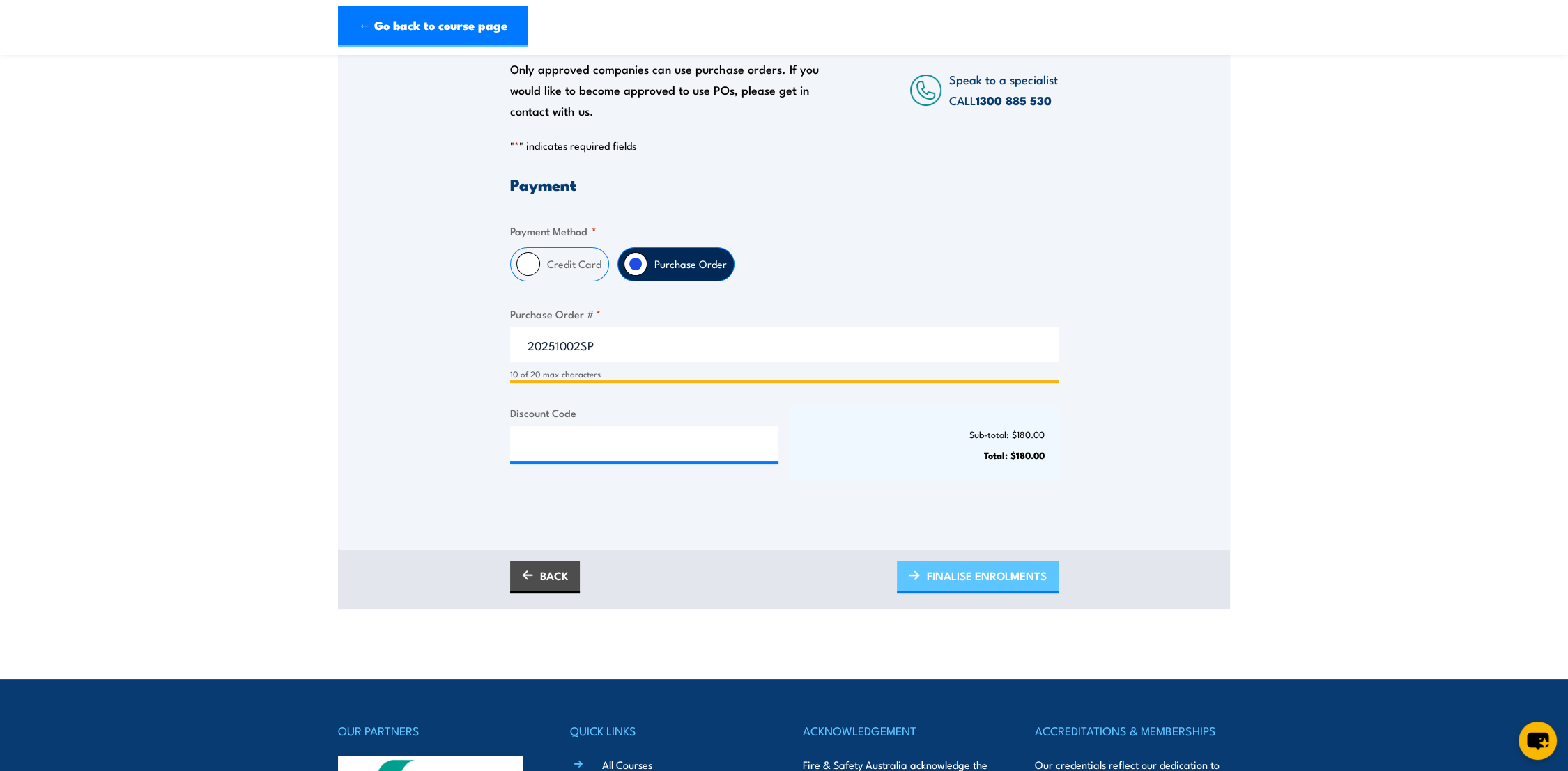
type input "20251002SP"
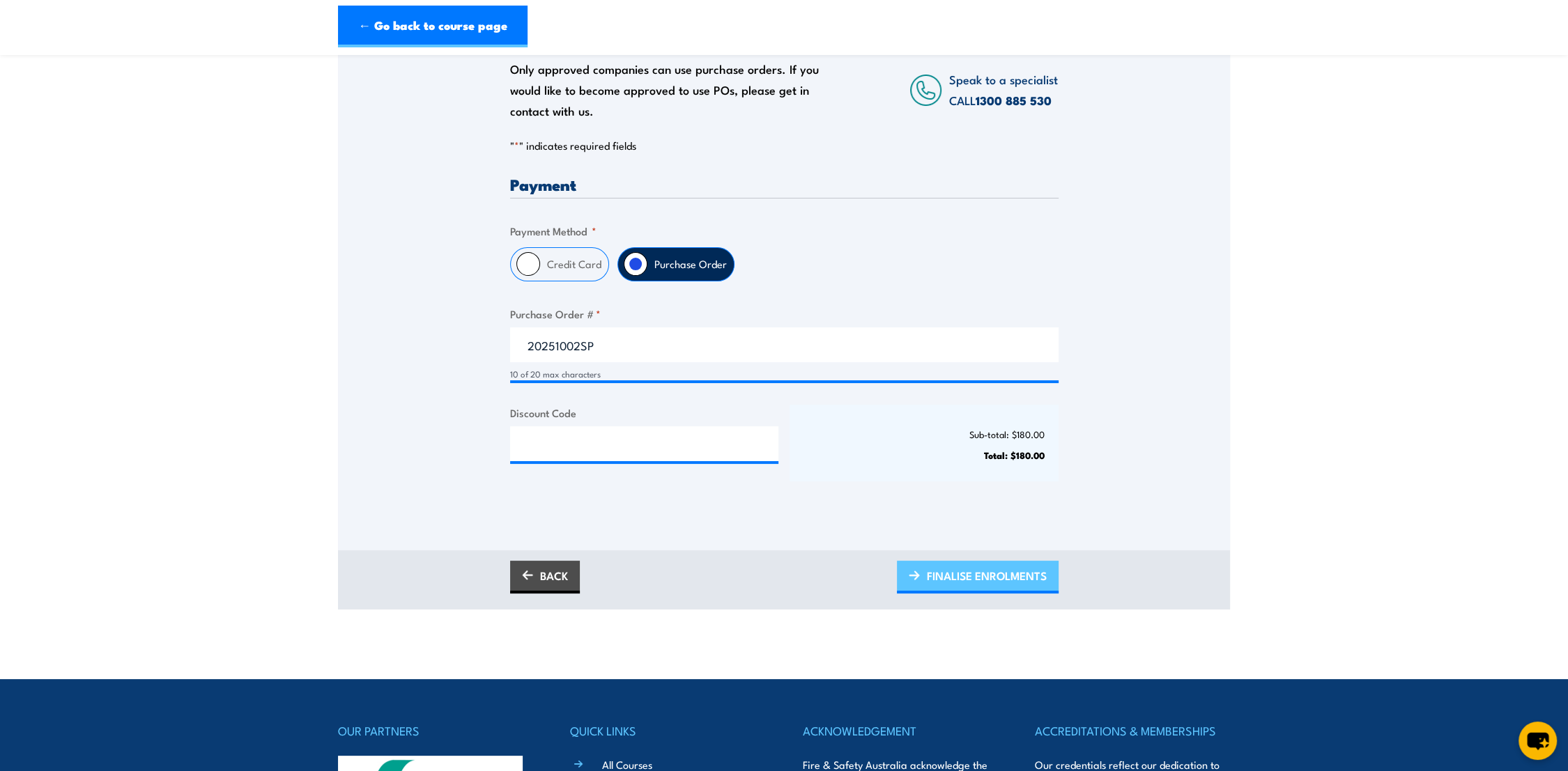
click at [1016, 573] on span "FINALISE ENROLMENTS" at bounding box center [986, 575] width 120 height 37
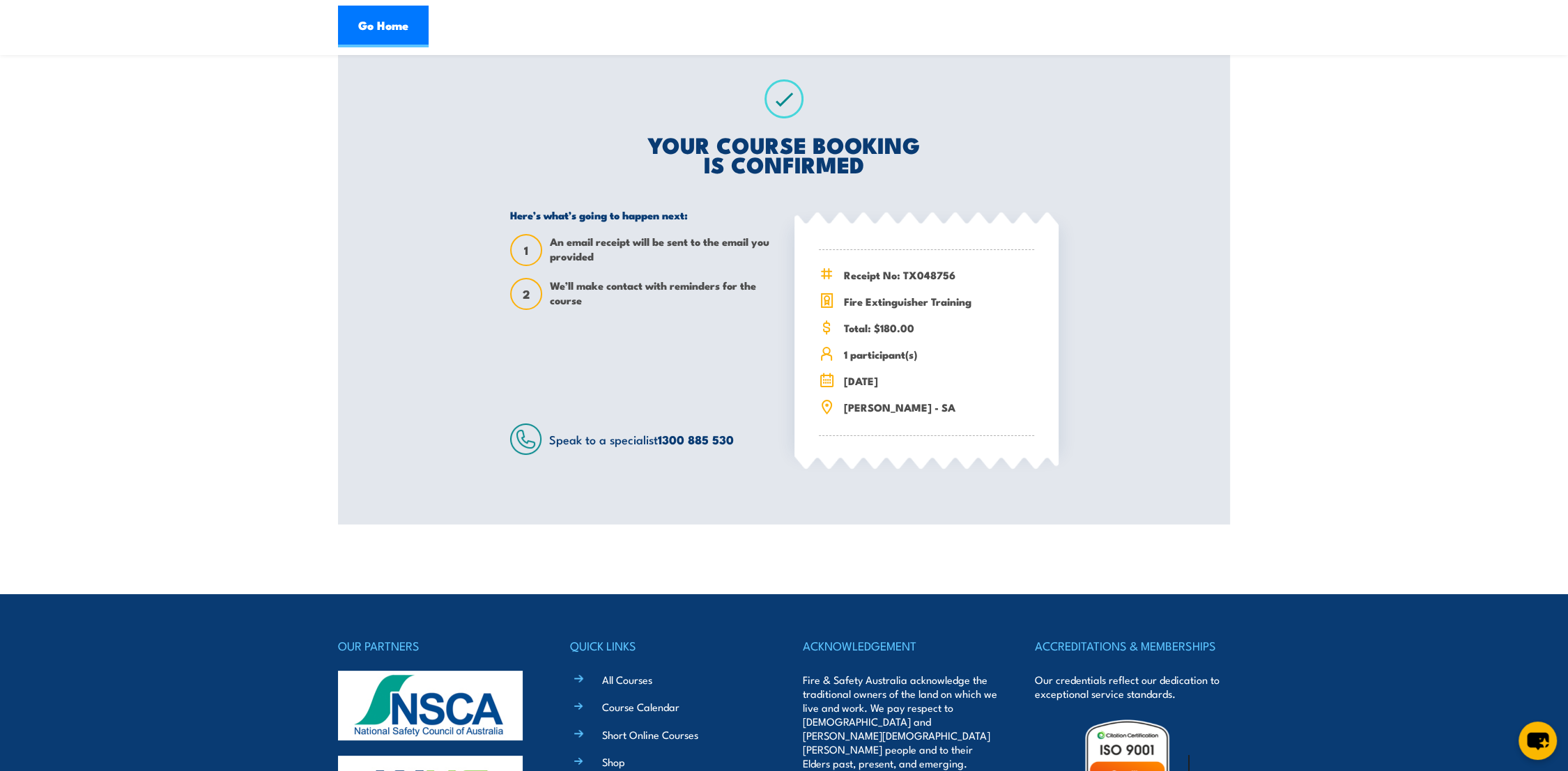
scroll to position [78, 0]
